Goal: Transaction & Acquisition: Obtain resource

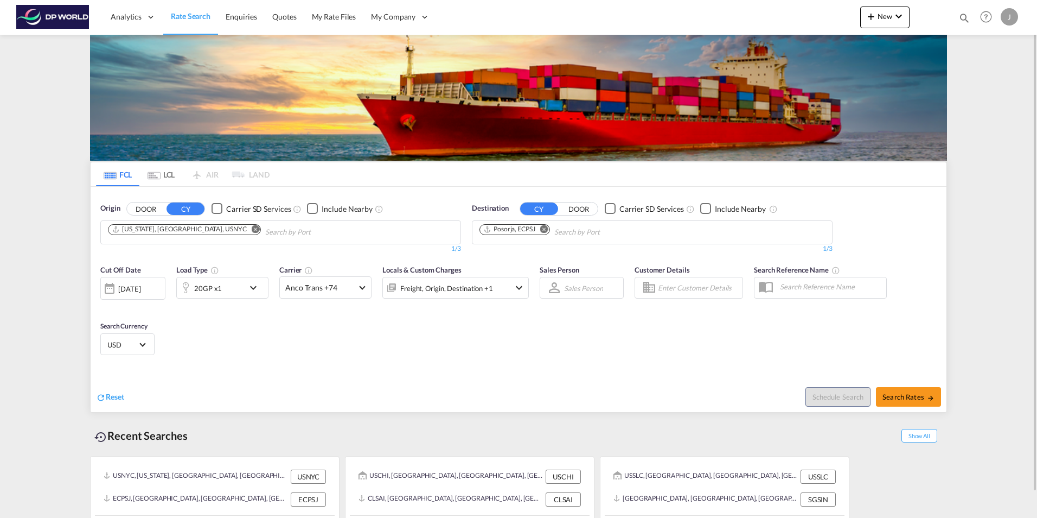
click at [252, 228] on md-icon "Remove" at bounding box center [256, 229] width 8 height 8
click at [150, 235] on body "Analytics Dashboard Rate Search Enquiries Quotes My Rate Files My Company" at bounding box center [518, 259] width 1037 height 518
click at [131, 229] on body "Analytics Dashboard Rate Search Enquiries Quotes My Rate Files My Company" at bounding box center [518, 259] width 1037 height 518
click at [138, 231] on body "Analytics Dashboard Rate Search Enquiries Quotes My Rate Files My Company" at bounding box center [518, 259] width 1037 height 518
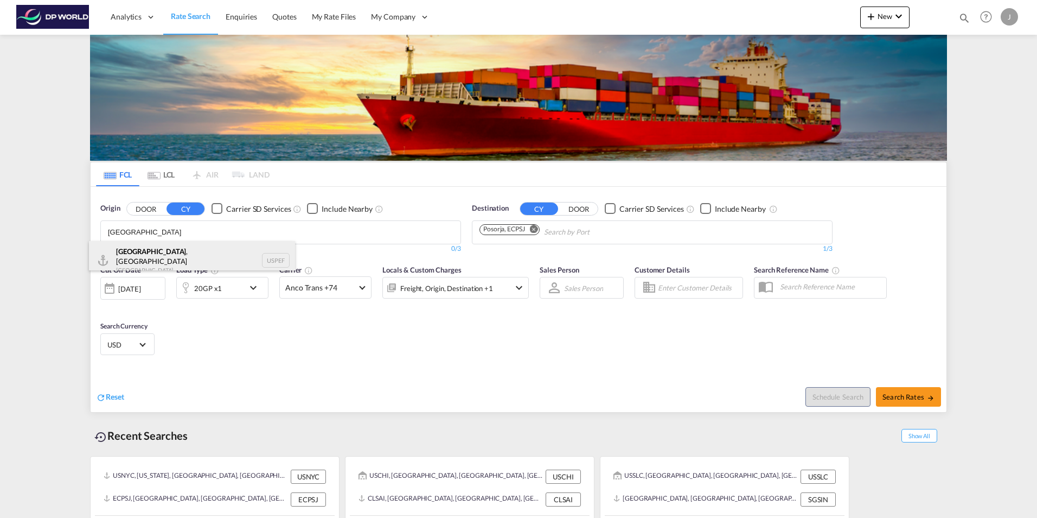
type input "[GEOGRAPHIC_DATA]"
click at [135, 258] on div "[GEOGRAPHIC_DATA] , [GEOGRAPHIC_DATA] [GEOGRAPHIC_DATA] USPEF" at bounding box center [192, 260] width 206 height 39
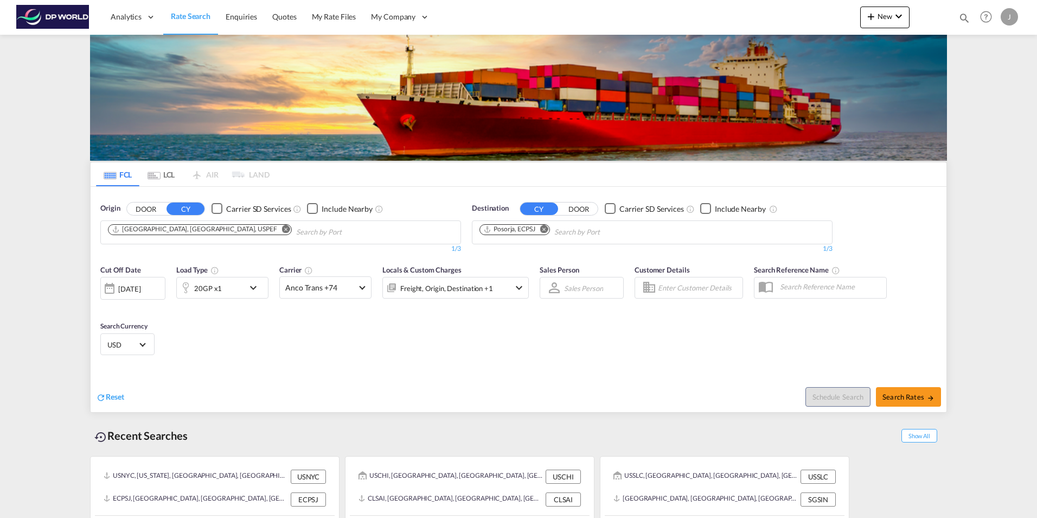
click at [545, 228] on md-icon "Remove" at bounding box center [544, 229] width 8 height 8
click at [282, 229] on md-icon "Remove" at bounding box center [286, 229] width 8 height 8
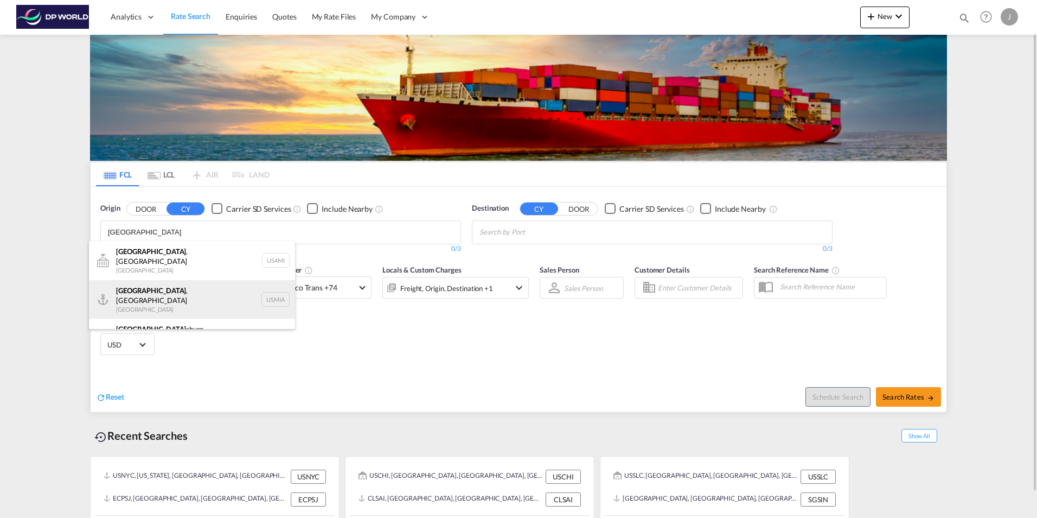
type input "[GEOGRAPHIC_DATA]"
click at [124, 291] on div "[GEOGRAPHIC_DATA] , [GEOGRAPHIC_DATA] [GEOGRAPHIC_DATA] USMIA" at bounding box center [192, 299] width 206 height 39
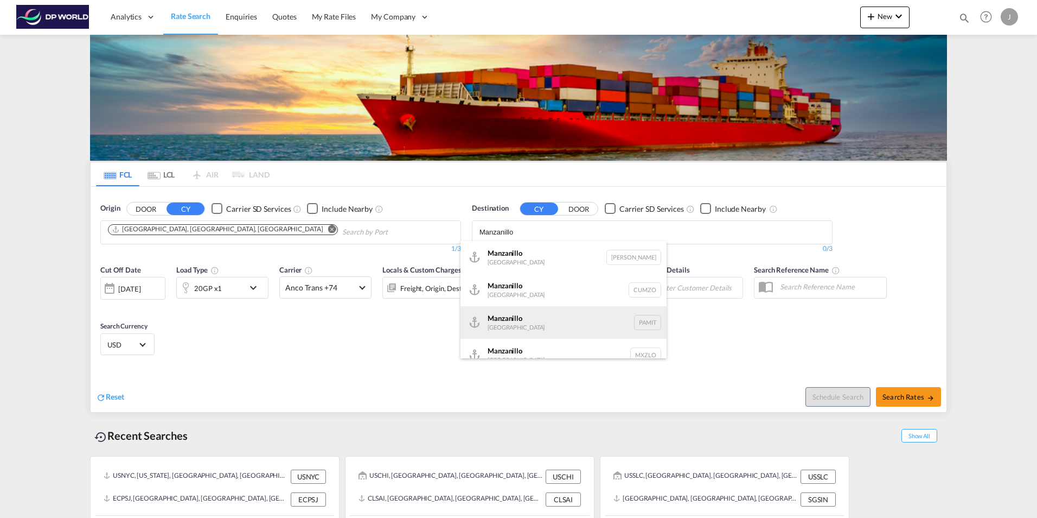
type input "Manzanillo"
click at [511, 329] on div "Manzanillo [GEOGRAPHIC_DATA] PAMIT" at bounding box center [564, 322] width 206 height 33
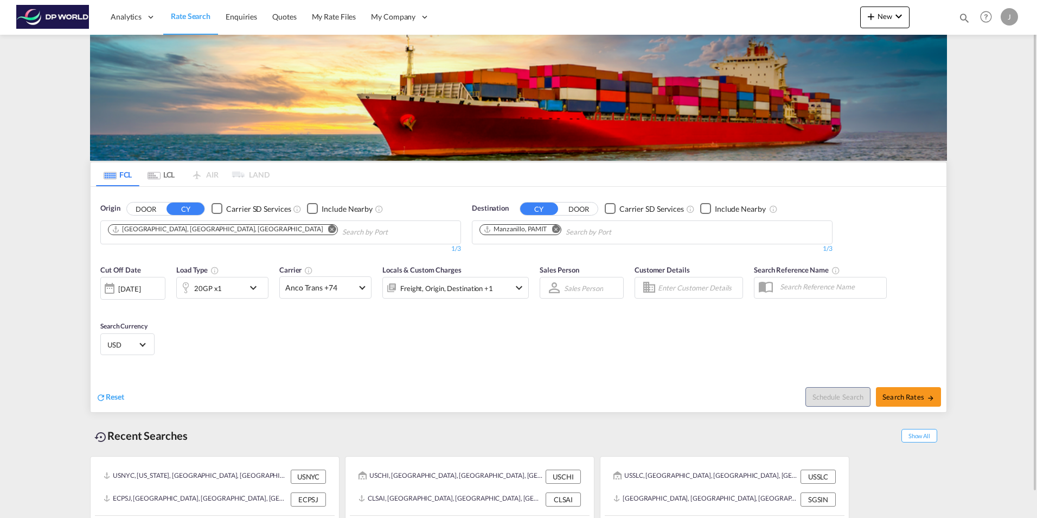
click at [117, 290] on div at bounding box center [109, 288] width 17 height 22
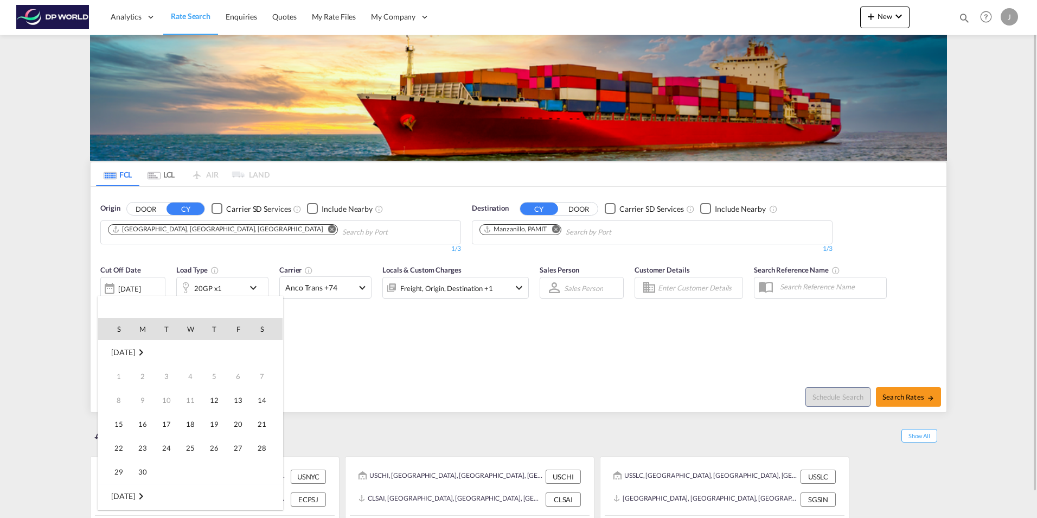
scroll to position [431, 0]
click at [190, 422] on span "17" at bounding box center [191, 424] width 22 height 22
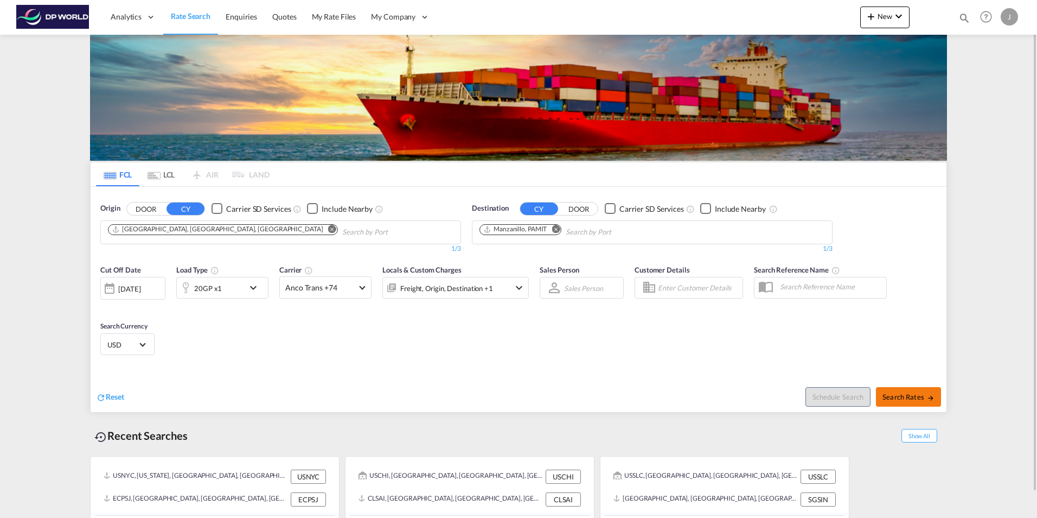
click at [912, 395] on span "Search Rates" at bounding box center [909, 396] width 52 height 9
type input "USMIA to PAMIT / [DATE]"
